Goal: Book appointment/travel/reservation

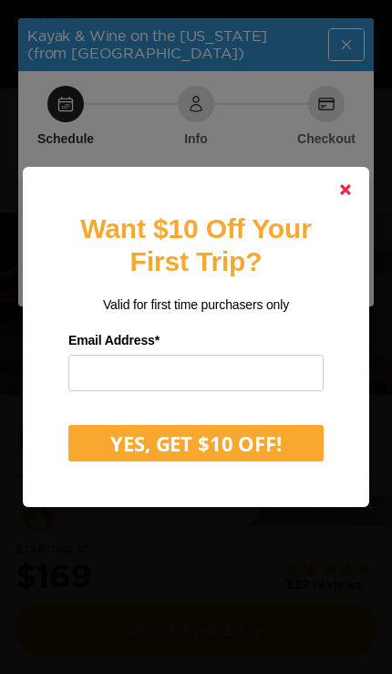
click at [351, 212] on link at bounding box center [346, 190] width 44 height 44
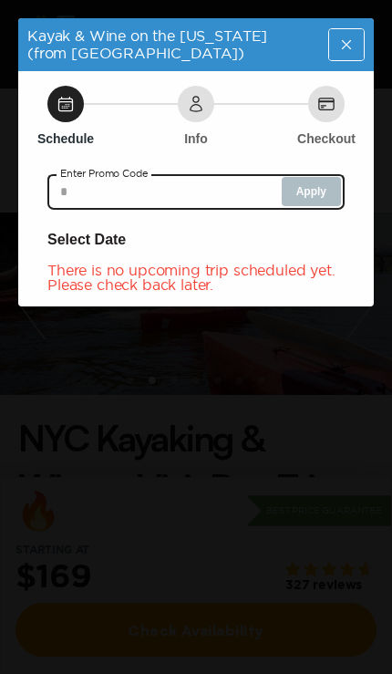
click at [309, 187] on input "text" at bounding box center [195, 191] width 297 height 36
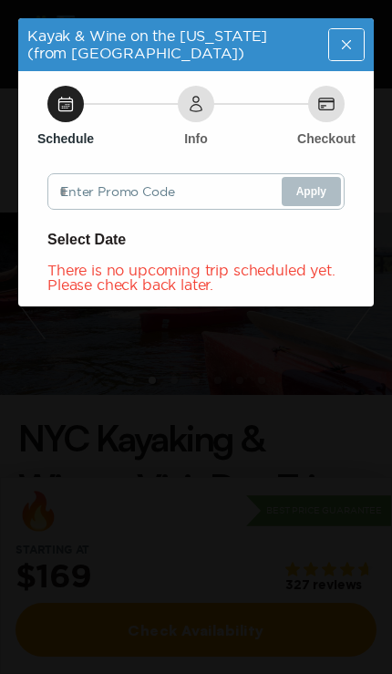
click at [286, 264] on div "There is no upcoming trip scheduled yet. Please check back later." at bounding box center [195, 277] width 297 height 29
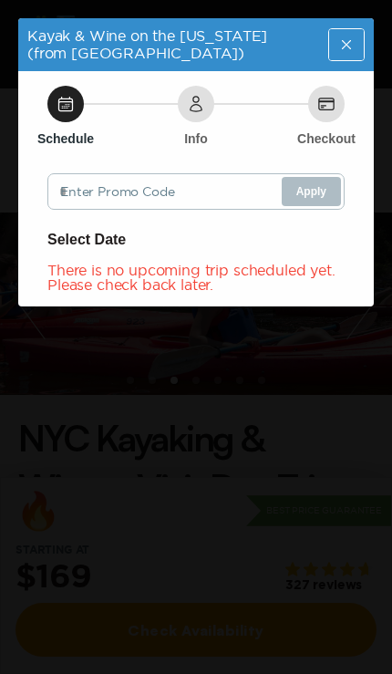
click at [340, 43] on icon at bounding box center [346, 45] width 16 height 18
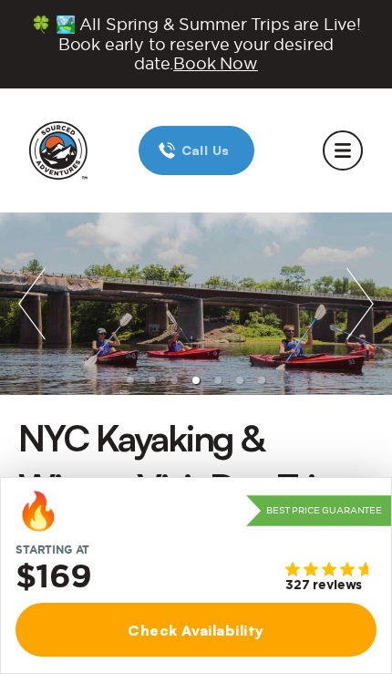
click at [344, 145] on circle "mobile menu" at bounding box center [343, 150] width 38 height 38
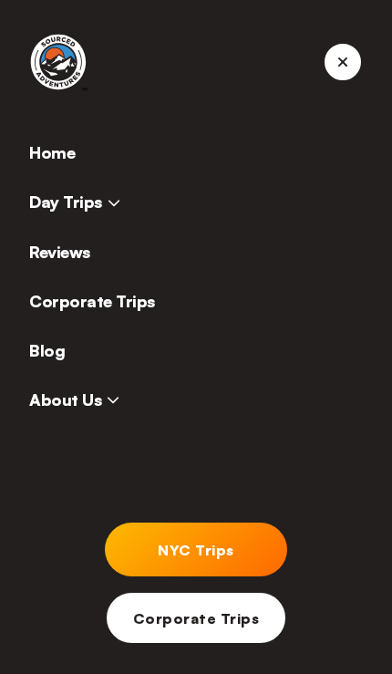
click at [79, 193] on span "Day Trips" at bounding box center [74, 201] width 91 height 20
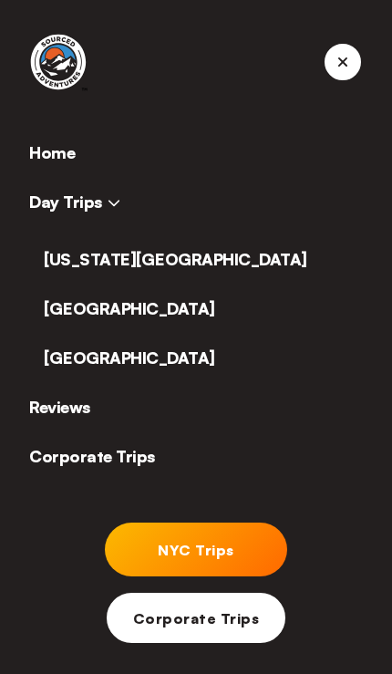
click at [123, 260] on link "[US_STATE][GEOGRAPHIC_DATA]" at bounding box center [176, 259] width 264 height 20
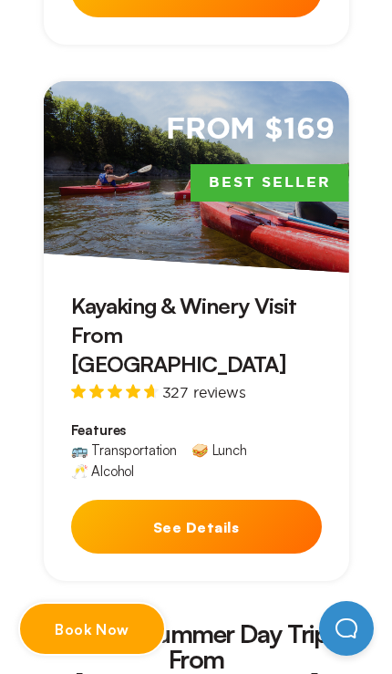
scroll to position [2811, 0]
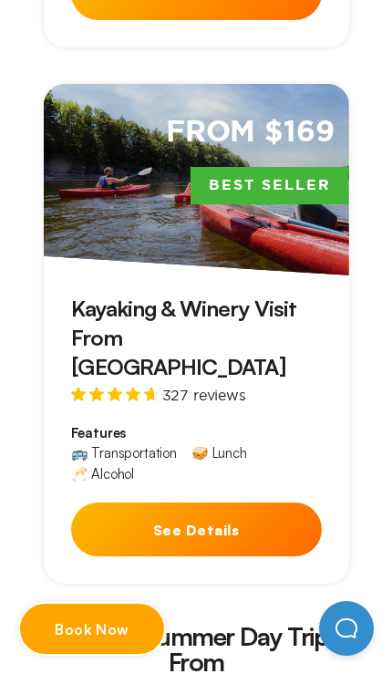
click at [222, 502] on button "See Details" at bounding box center [196, 529] width 251 height 54
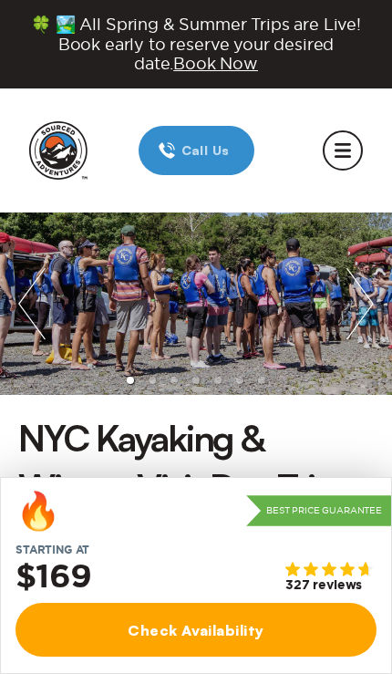
click at [301, 630] on link "Check Availability" at bounding box center [196, 630] width 361 height 54
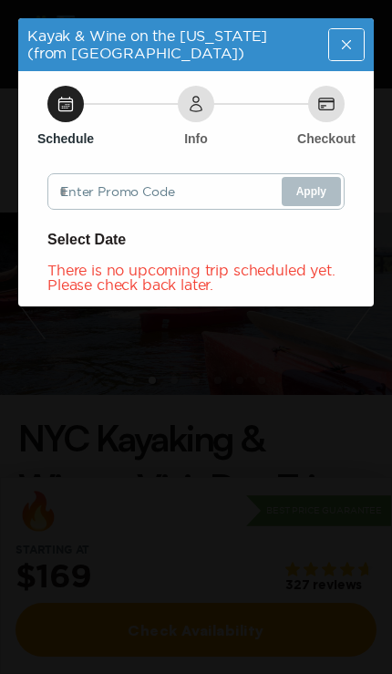
click at [355, 40] on div "Close" at bounding box center [346, 44] width 35 height 31
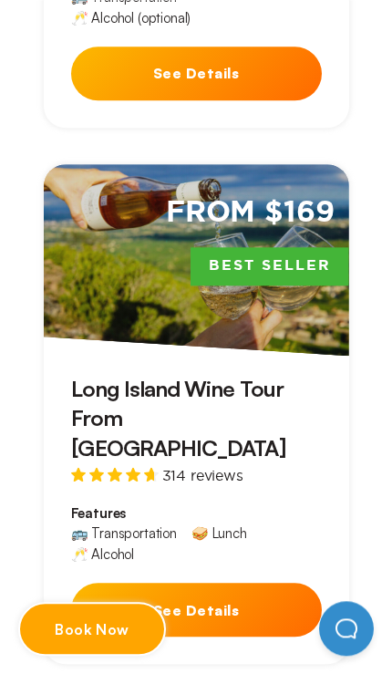
scroll to position [1171, 0]
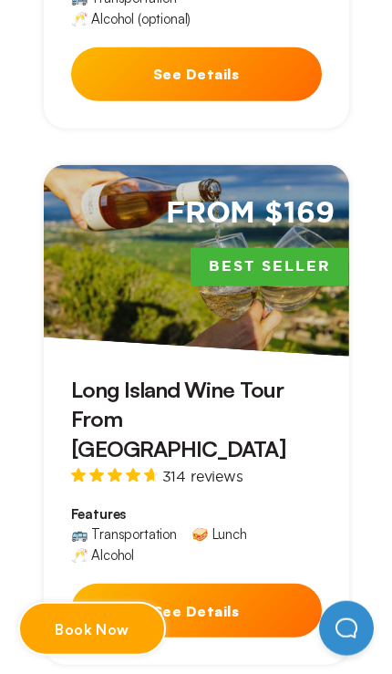
click at [247, 584] on button "See Details" at bounding box center [196, 611] width 251 height 54
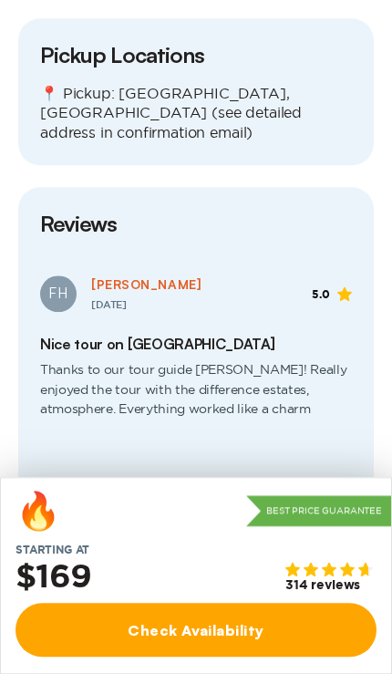
scroll to position [2634, 0]
click at [222, 657] on link "Check Availability" at bounding box center [196, 630] width 361 height 54
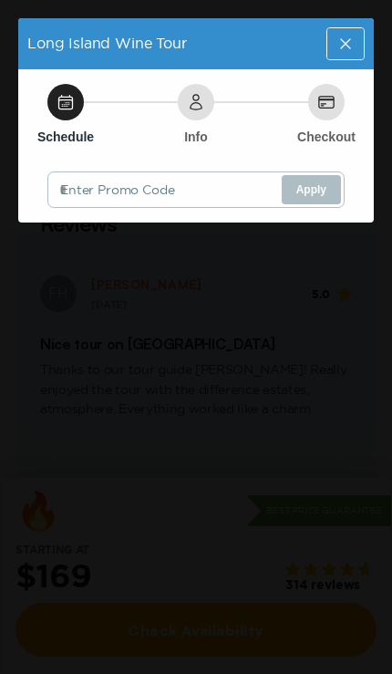
scroll to position [0, 0]
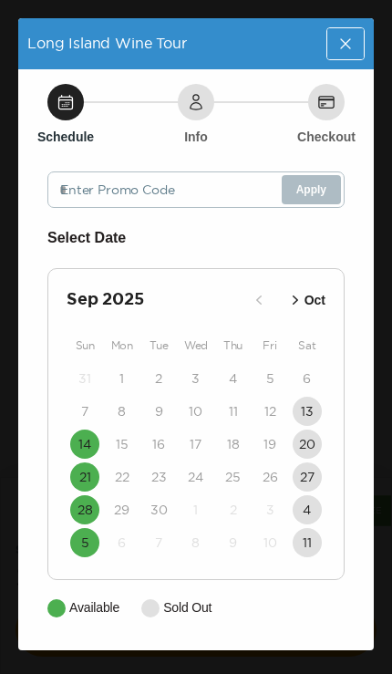
click at [342, 42] on icon at bounding box center [345, 44] width 18 height 18
